Goal: Communication & Community: Answer question/provide support

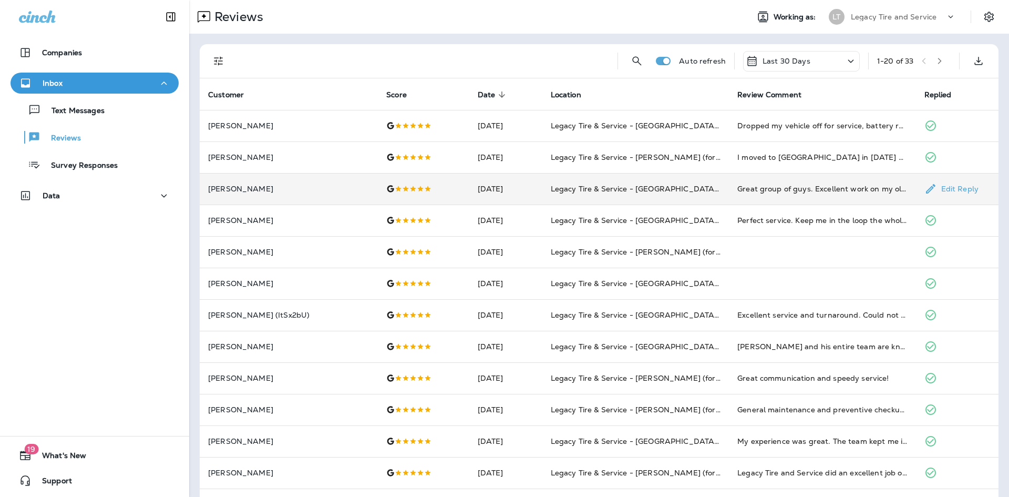
click at [313, 193] on td "[PERSON_NAME]" at bounding box center [289, 189] width 178 height 32
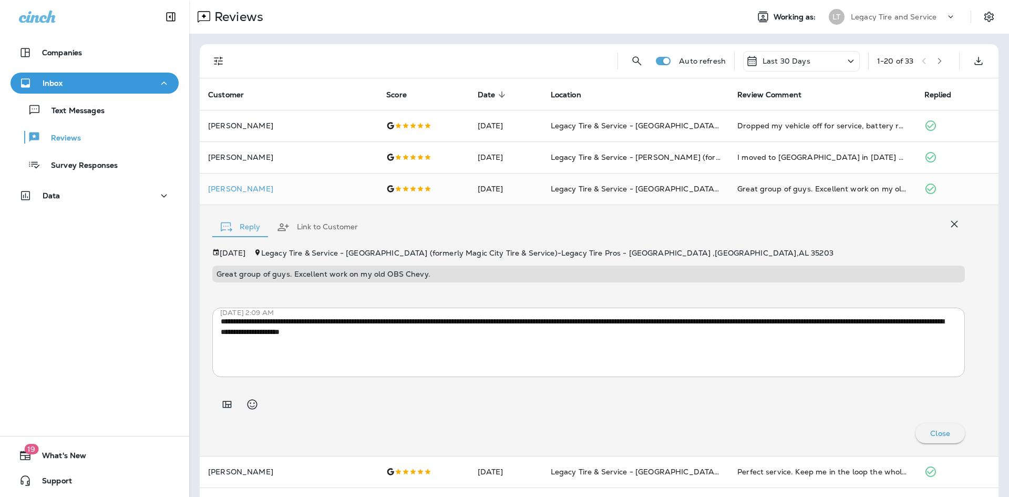
click at [316, 67] on div at bounding box center [422, 61] width 371 height 34
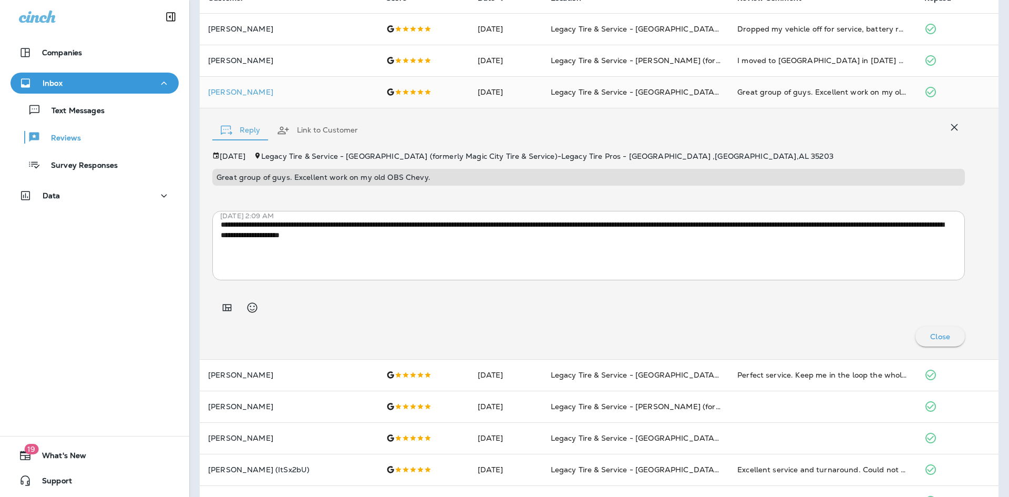
scroll to position [105, 0]
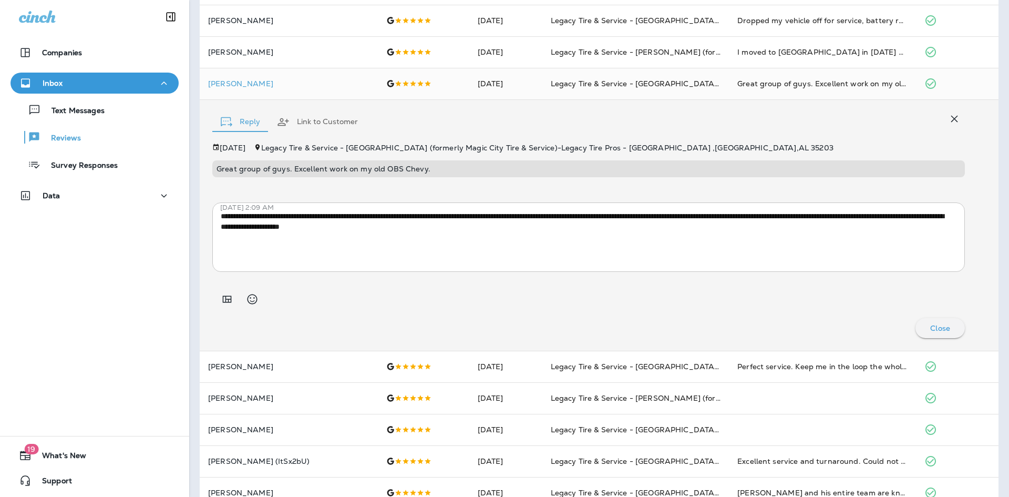
click at [948, 117] on icon "button" at bounding box center [954, 118] width 13 height 13
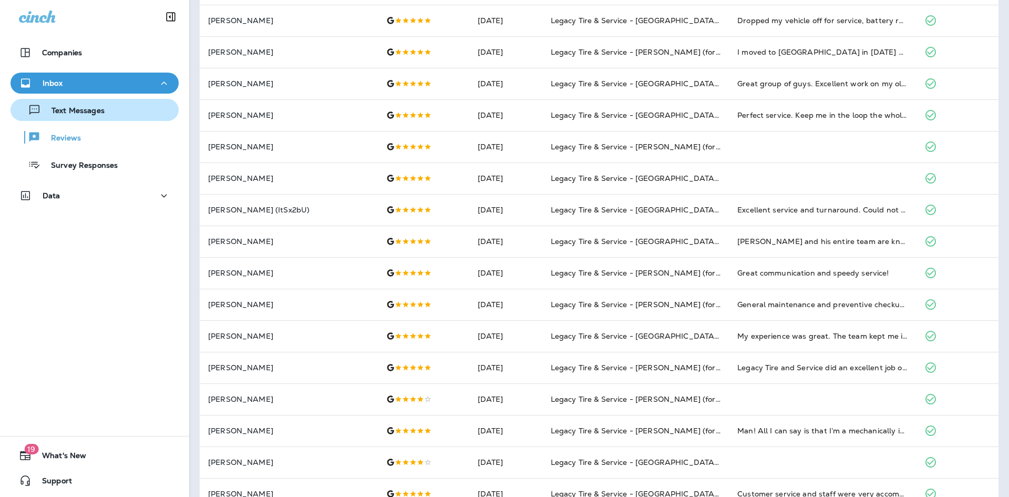
click at [97, 111] on p "Text Messages" at bounding box center [73, 111] width 64 height 10
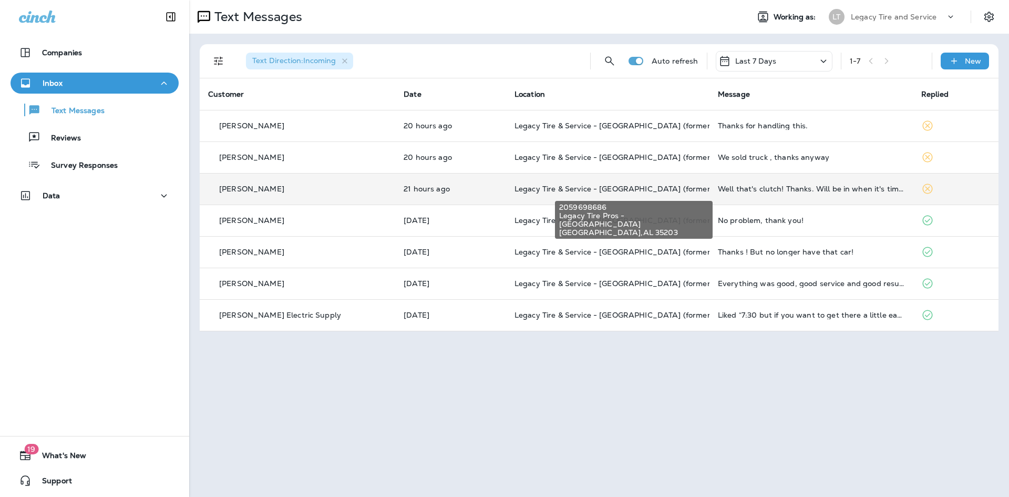
click at [525, 186] on span "Legacy Tire & Service - [GEOGRAPHIC_DATA] (formerly Magic City Tire & Service)" at bounding box center [662, 188] width 296 height 9
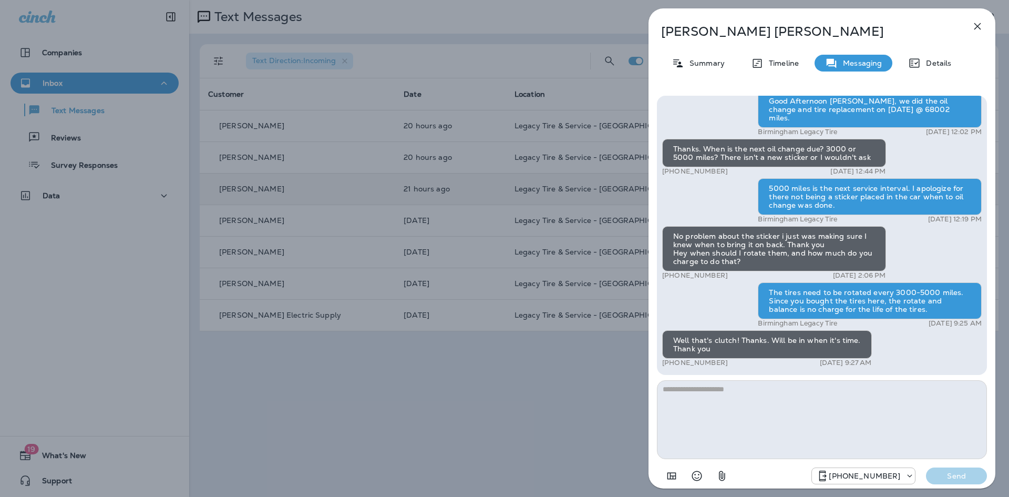
click at [981, 26] on icon "button" at bounding box center [977, 26] width 13 height 13
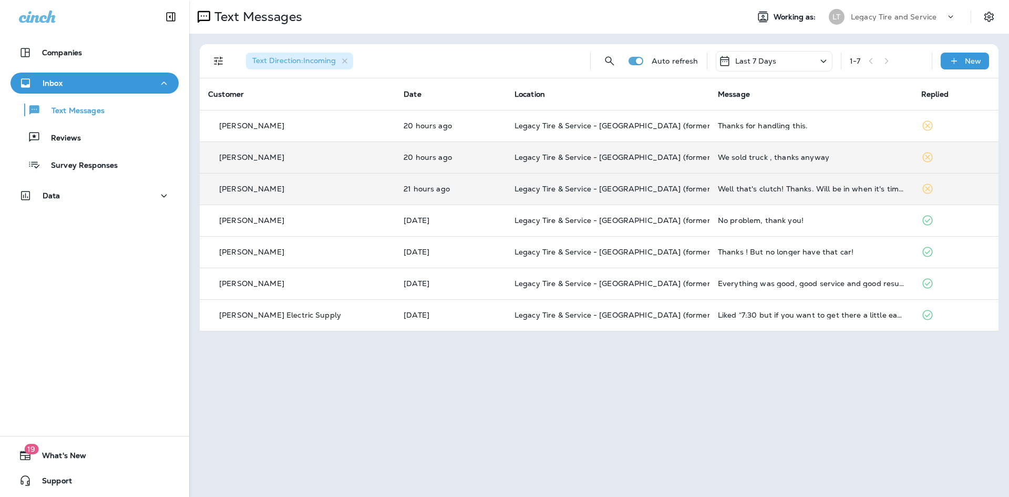
click at [726, 157] on div "We sold truck , thanks anyway" at bounding box center [811, 157] width 187 height 8
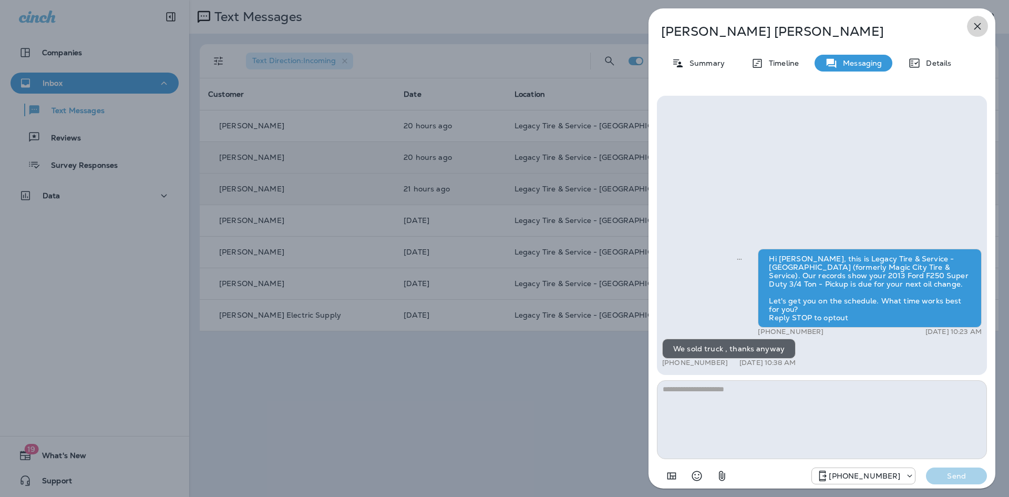
click at [978, 24] on icon "button" at bounding box center [977, 26] width 13 height 13
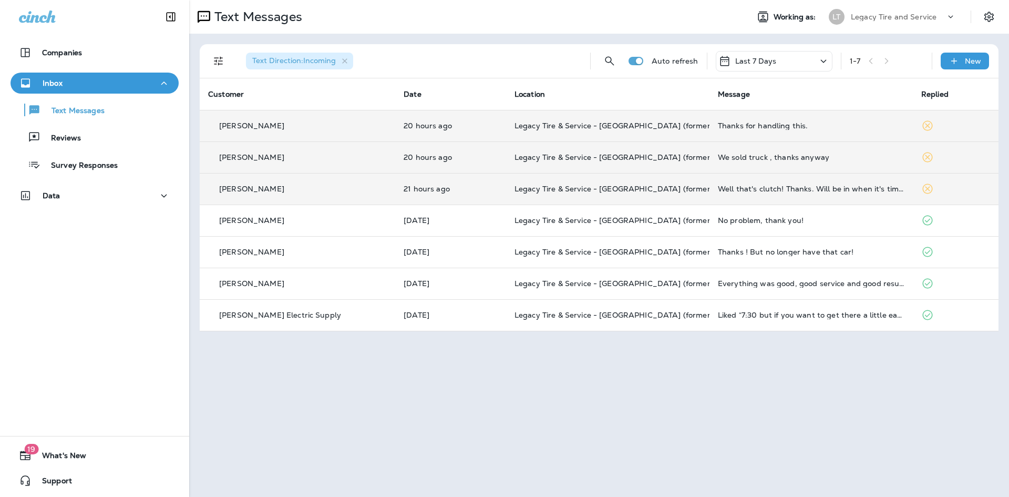
click at [765, 126] on div "Thanks for handling this." at bounding box center [811, 125] width 187 height 8
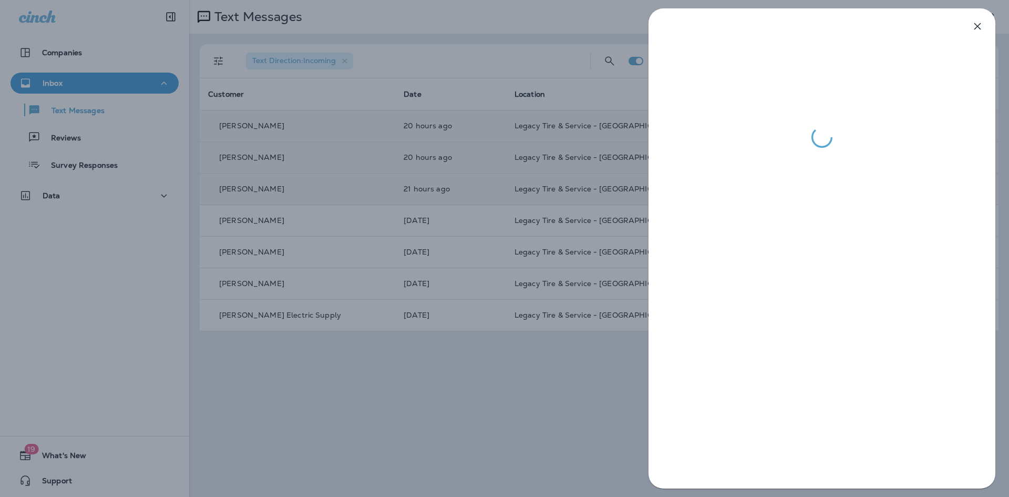
click at [519, 425] on div at bounding box center [504, 248] width 1009 height 497
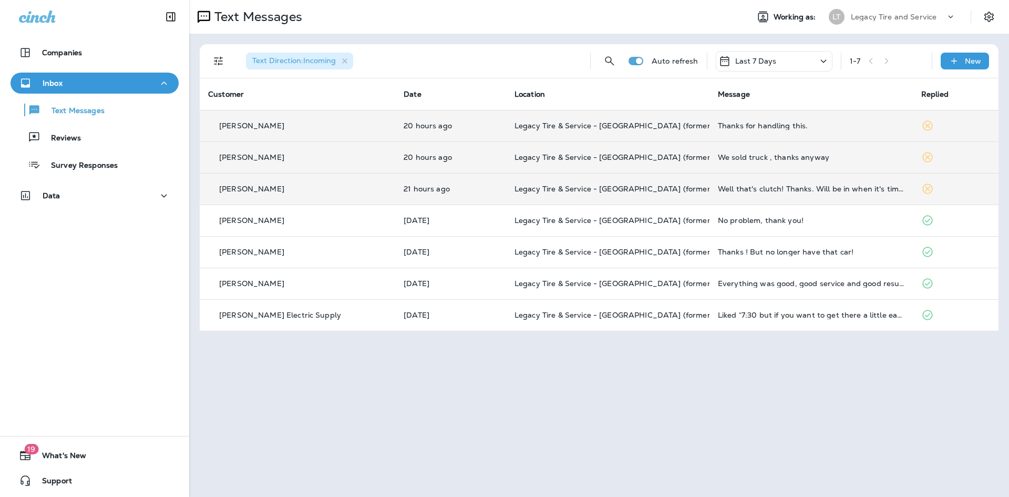
click at [154, 0] on html "Companies Inbox Text Messages Reviews Survey Responses Data 19 What's New Suppo…" at bounding box center [504, 0] width 1009 height 0
click at [85, 141] on div "Reviews" at bounding box center [95, 137] width 160 height 16
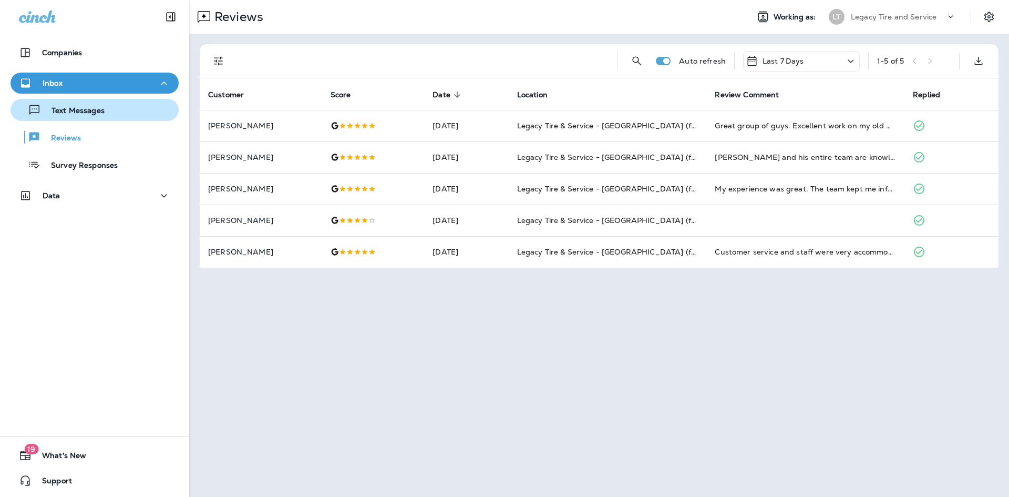
click at [101, 115] on p "Text Messages" at bounding box center [73, 111] width 64 height 10
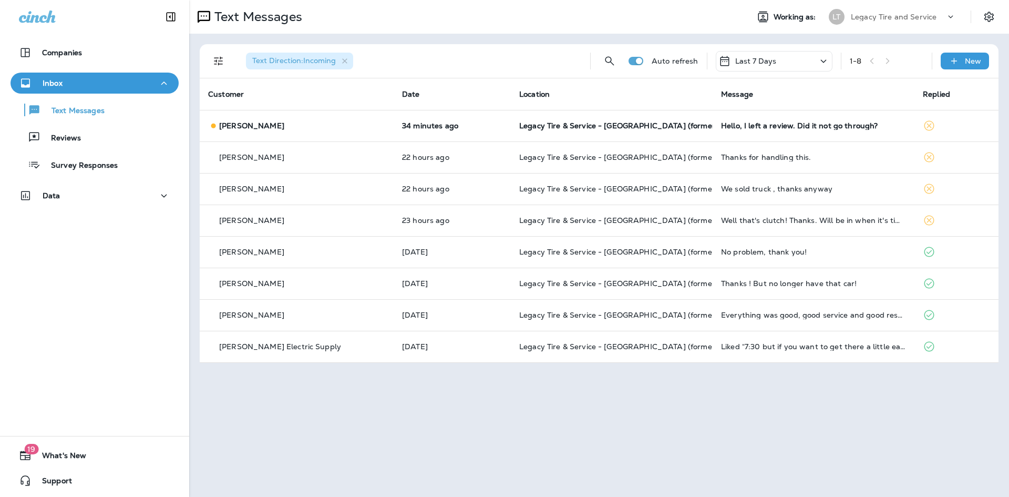
drag, startPoint x: 1008, startPoint y: 188, endPoint x: 1008, endPoint y: 195, distance: 7.4
